Goal: Use online tool/utility: Utilize a website feature to perform a specific function

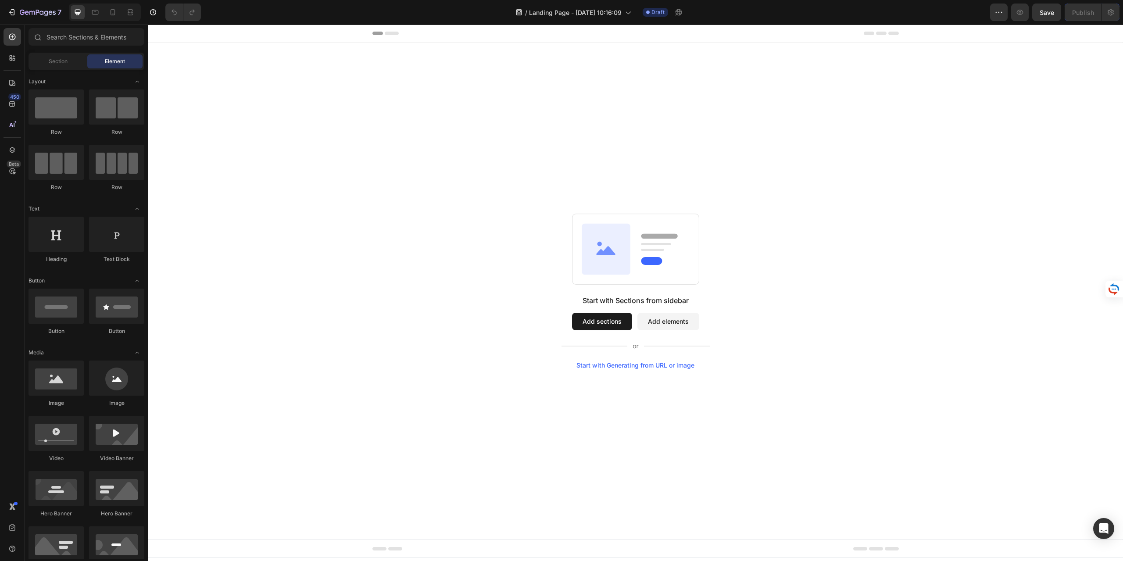
click at [611, 325] on button "Add sections" at bounding box center [602, 322] width 60 height 18
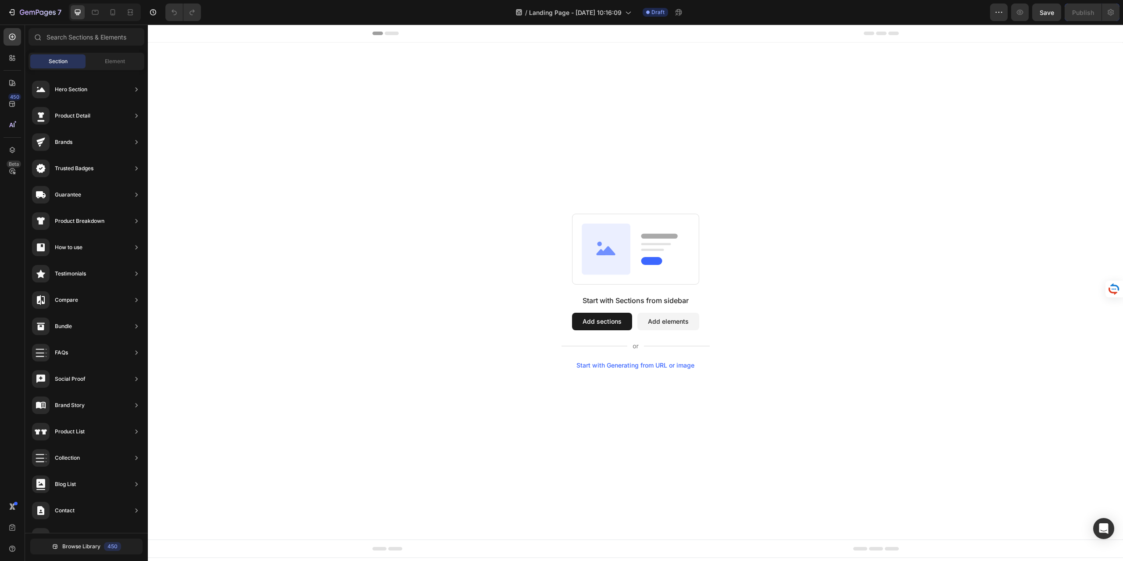
click at [641, 252] on rect at bounding box center [635, 249] width 127 height 71
click at [650, 264] on rect at bounding box center [651, 261] width 21 height 8
click at [649, 366] on div "Start with Generating from URL or image" at bounding box center [636, 365] width 118 height 7
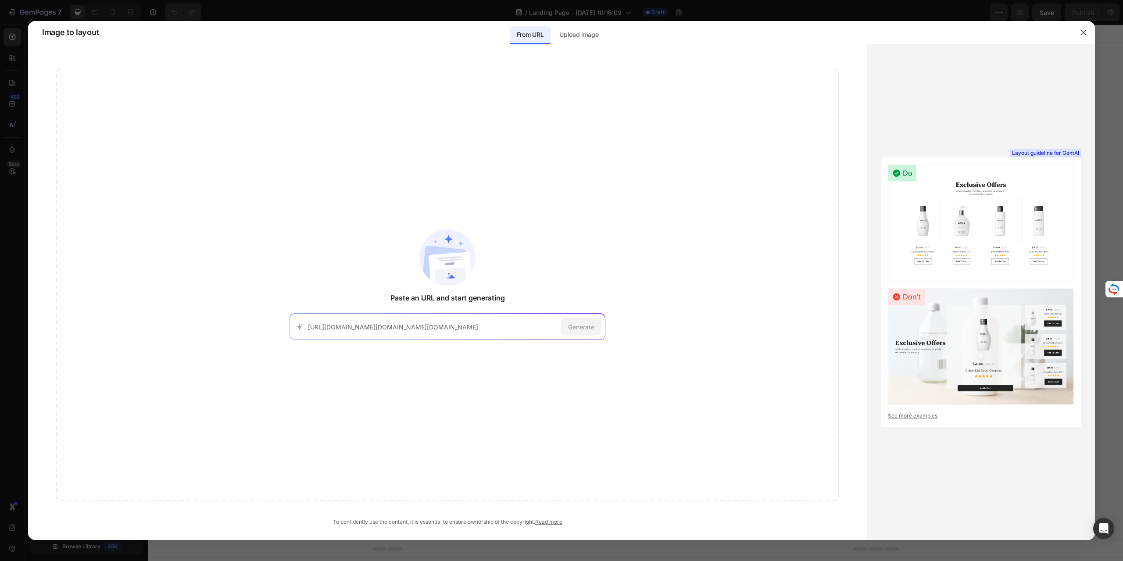
scroll to position [0, 843]
type input "[URL][DOMAIN_NAME][DOMAIN_NAME][DOMAIN_NAME]"
click at [573, 331] on div "Generate" at bounding box center [581, 327] width 40 height 18
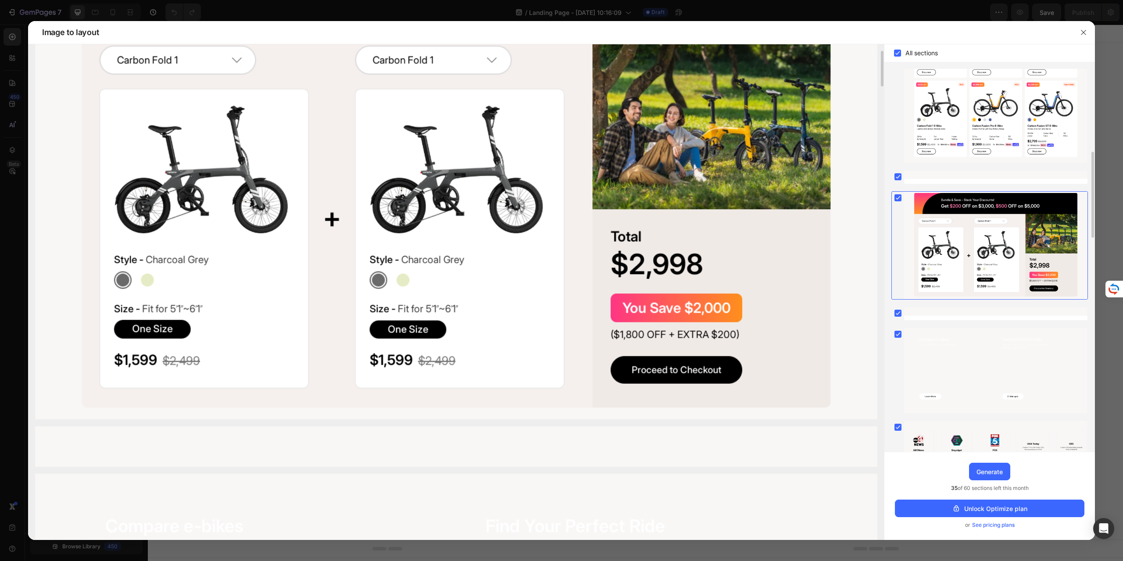
scroll to position [2106, 0]
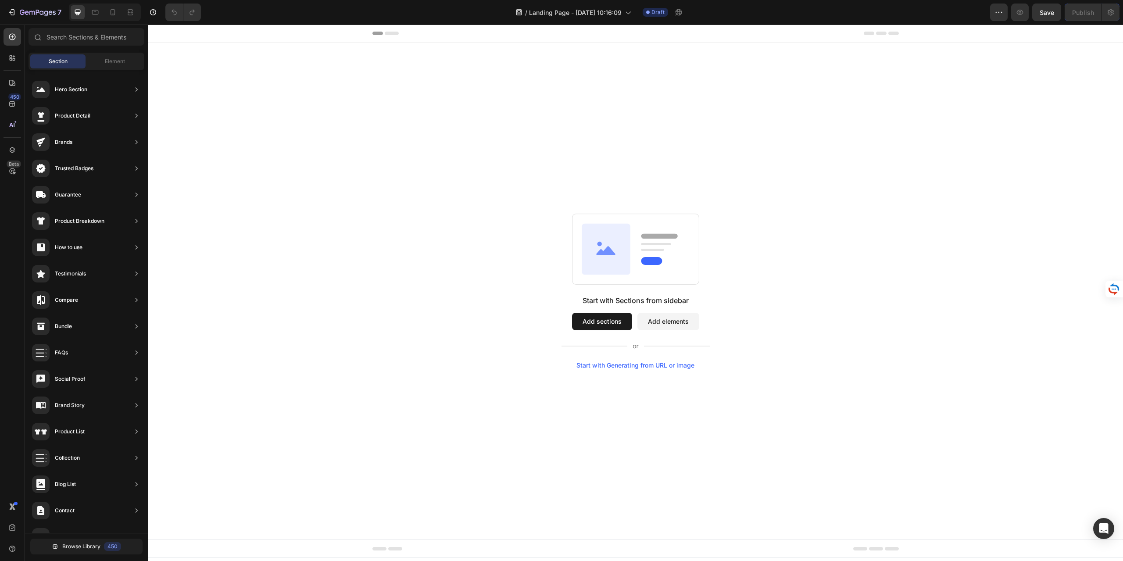
click at [603, 366] on div "Start with Generating from URL or image" at bounding box center [636, 365] width 118 height 7
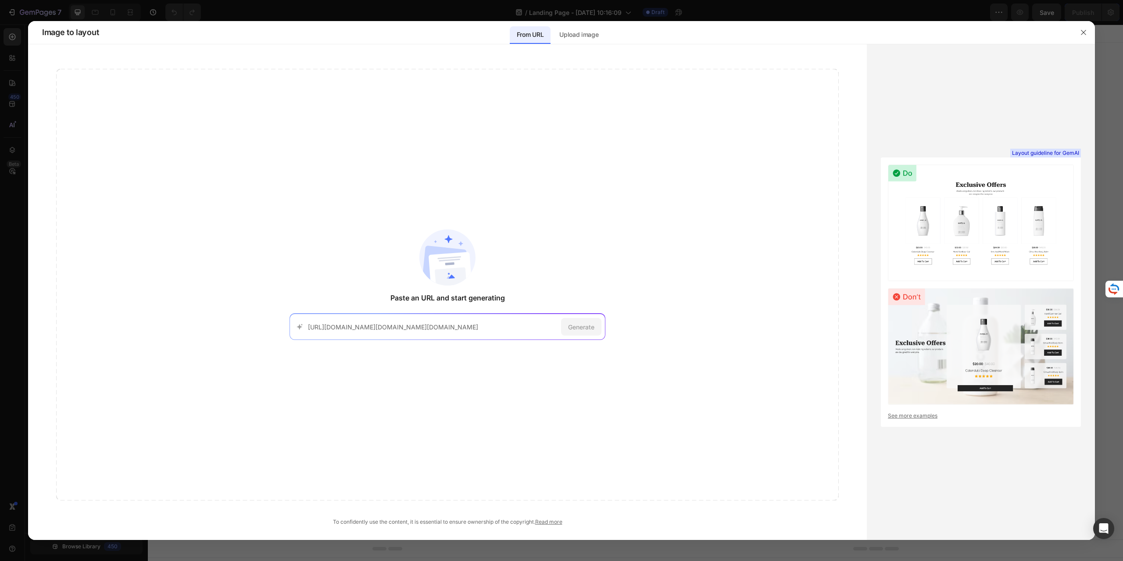
scroll to position [0, 843]
type input "[URL][DOMAIN_NAME][DOMAIN_NAME][DOMAIN_NAME]"
click at [582, 327] on span "Generate" at bounding box center [581, 327] width 26 height 9
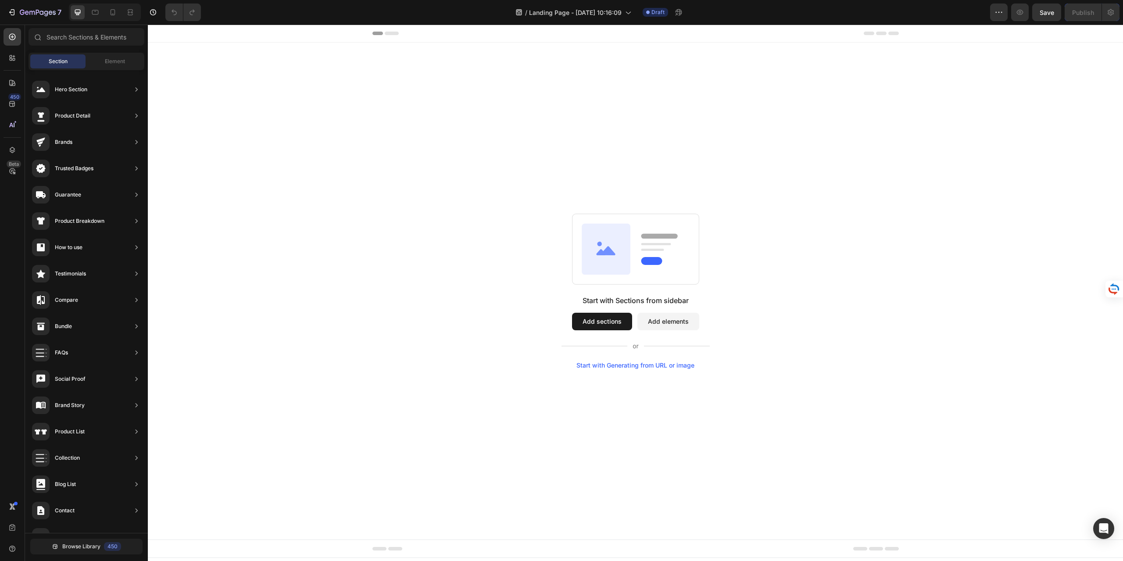
click at [619, 364] on div "Start with Generating from URL or image" at bounding box center [636, 365] width 118 height 7
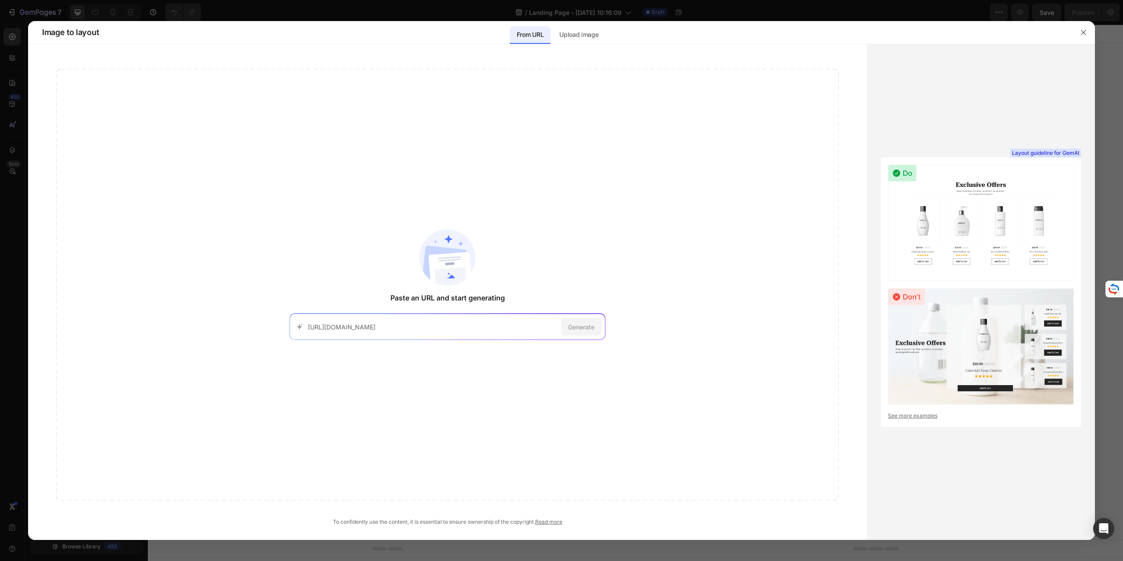
scroll to position [0, 62]
type input "[URL][DOMAIN_NAME]"
click at [595, 328] on div "Generate" at bounding box center [581, 327] width 40 height 18
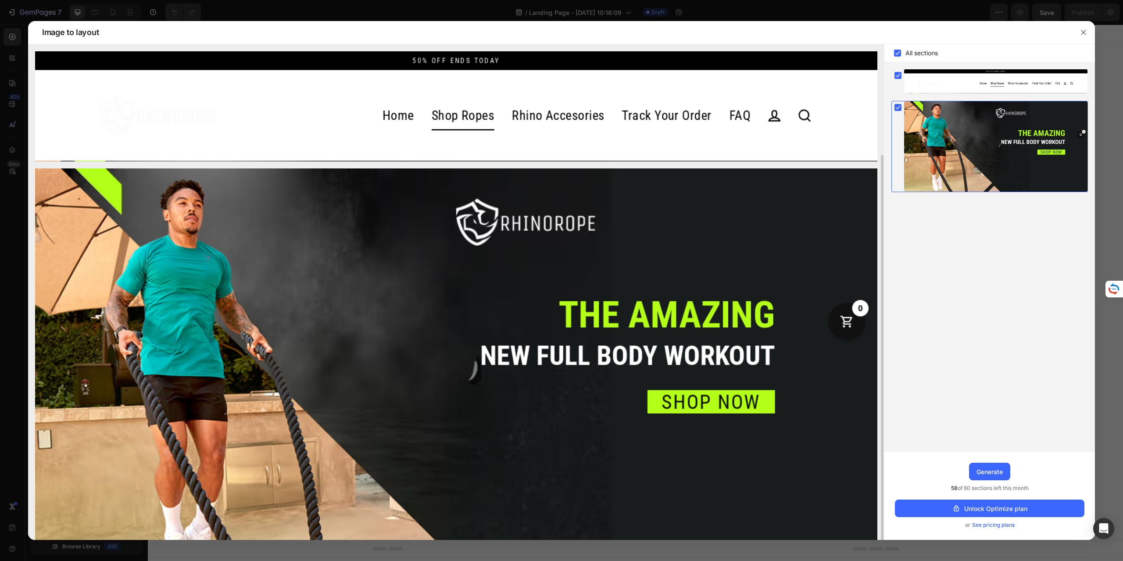
scroll to position [58, 0]
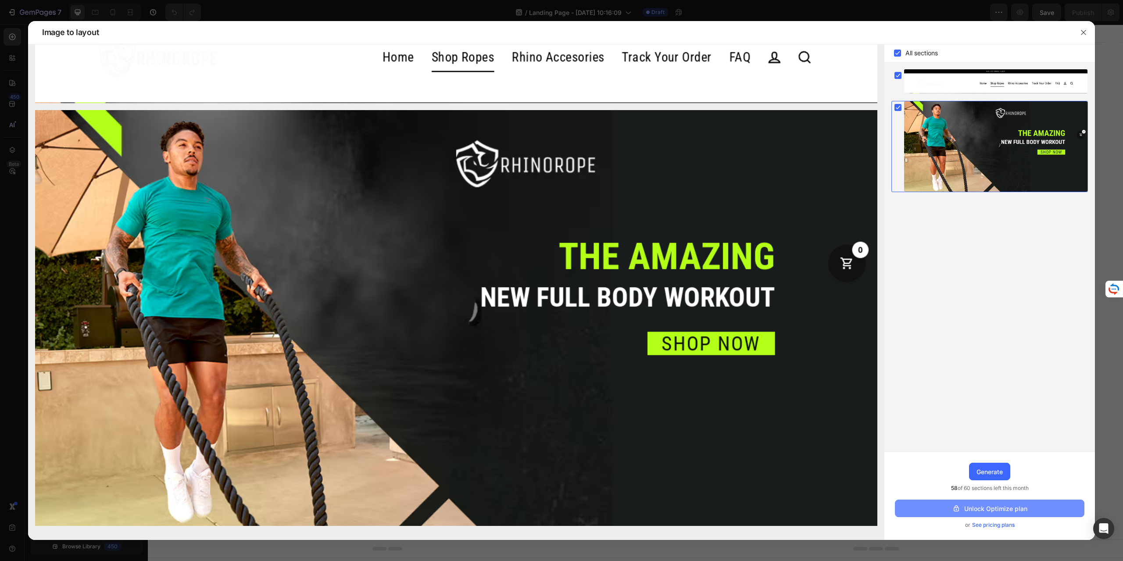
click at [979, 510] on div "Unlock Optimize plan" at bounding box center [989, 508] width 75 height 9
drag, startPoint x: 1090, startPoint y: 34, endPoint x: 485, endPoint y: 19, distance: 604.9
click at [1090, 34] on button "button" at bounding box center [1084, 32] width 14 height 14
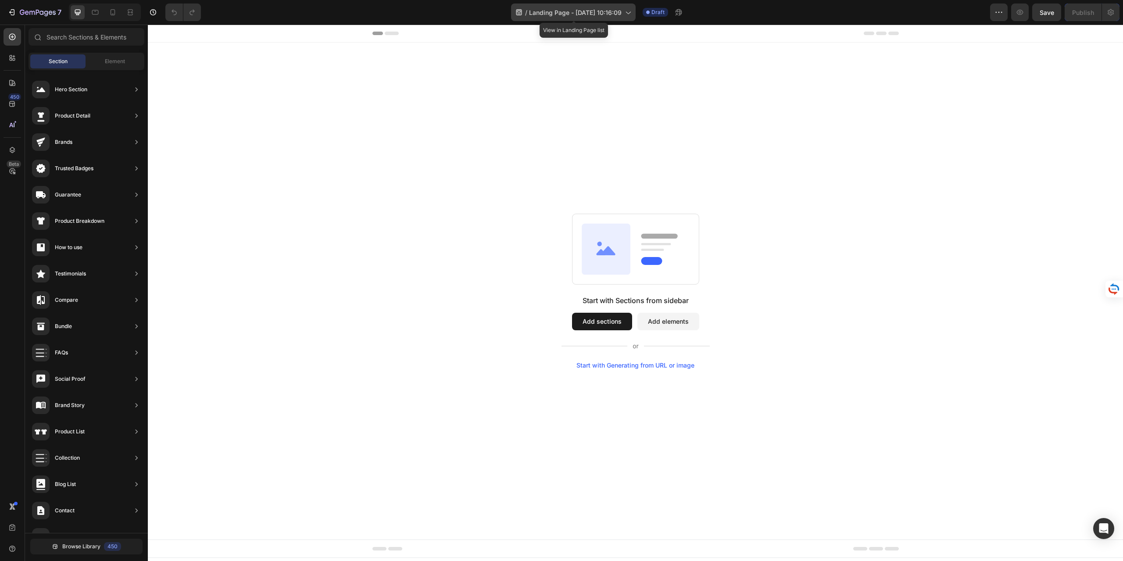
click at [621, 11] on span "Landing Page - [DATE] 10:16:09" at bounding box center [575, 12] width 93 height 9
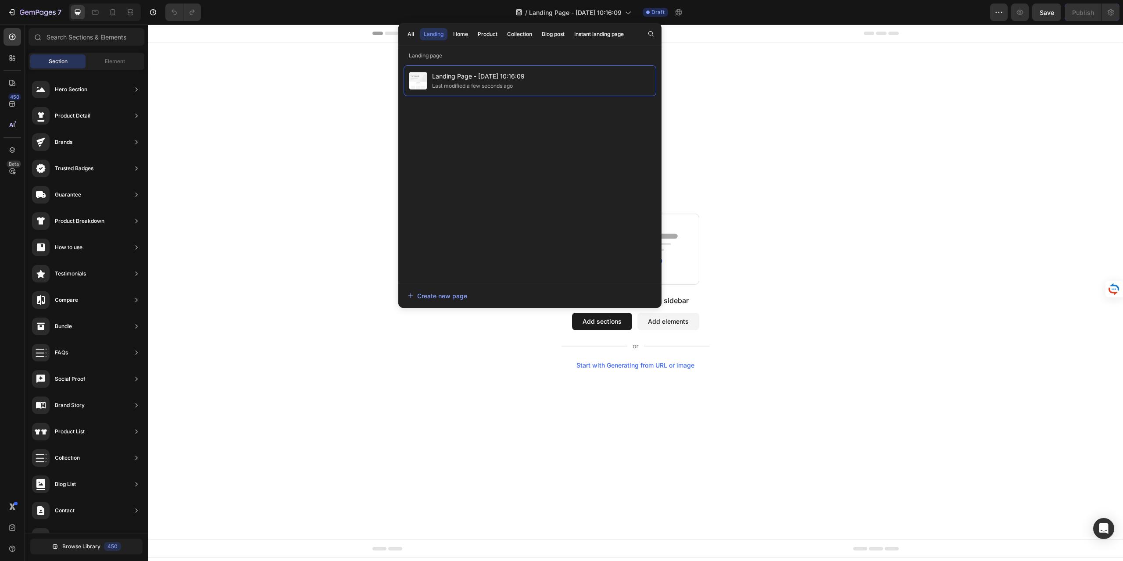
click at [307, 91] on div "Start with Sections from sidebar Add sections Add elements Start with Generatin…" at bounding box center [636, 291] width 976 height 497
